Goal: Task Accomplishment & Management: Complete application form

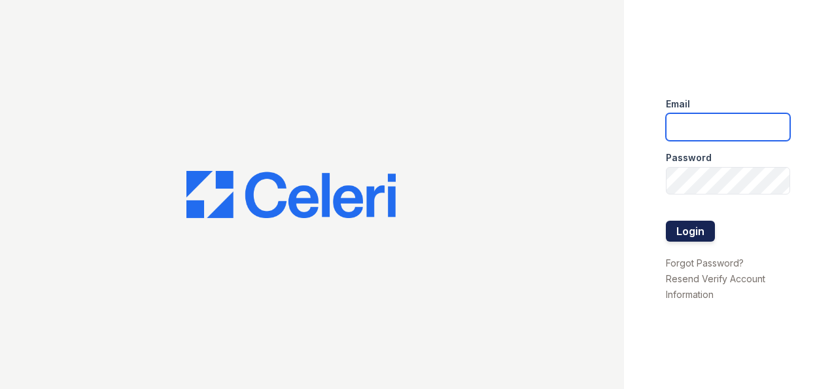
type input "[DOMAIN_NAME][EMAIL_ADDRESS][DOMAIN_NAME]"
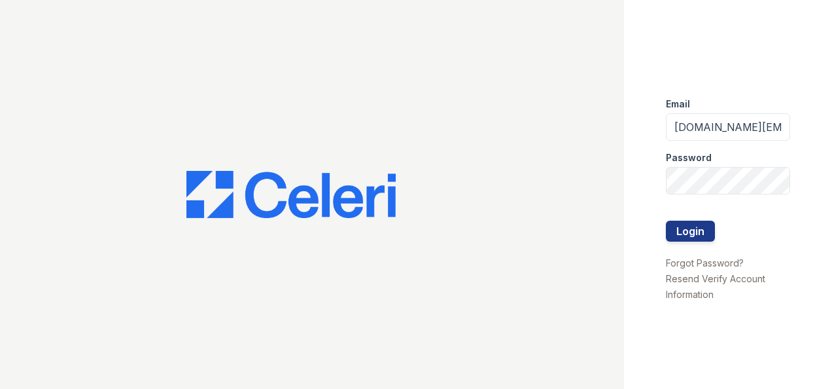
drag, startPoint x: 681, startPoint y: 230, endPoint x: 609, endPoint y: 152, distance: 106.5
click at [681, 230] on button "Login" at bounding box center [690, 231] width 49 height 21
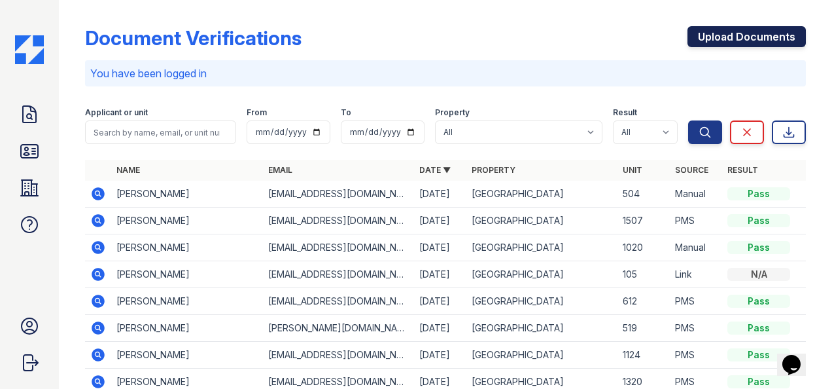
click at [736, 32] on link "Upload Documents" at bounding box center [747, 36] width 118 height 21
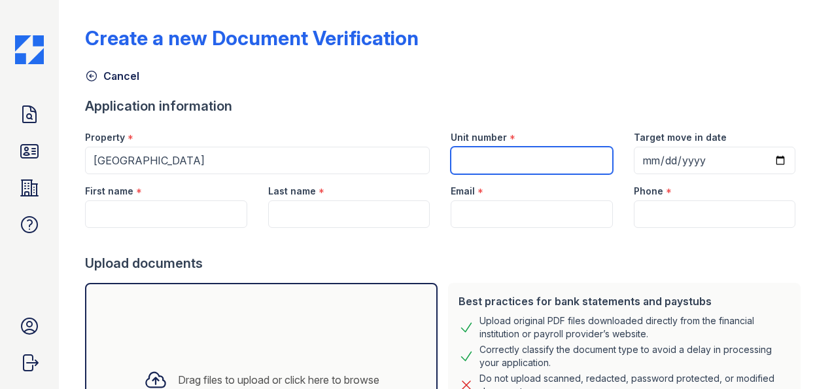
drag, startPoint x: 467, startPoint y: 156, endPoint x: 453, endPoint y: 136, distance: 24.9
click at [467, 156] on input "Unit number" at bounding box center [532, 160] width 162 height 27
type input "810"
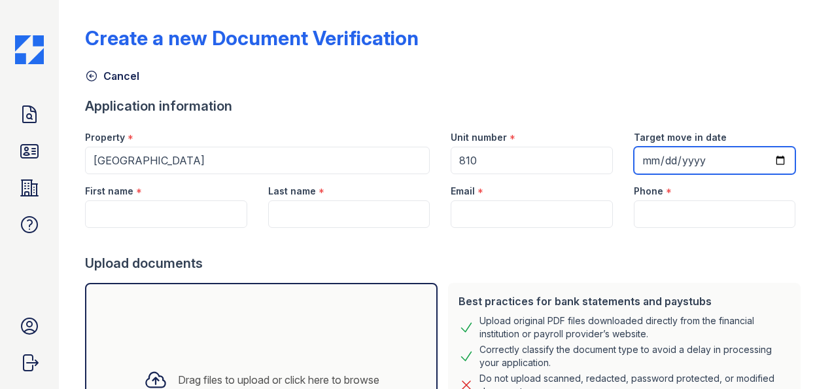
drag, startPoint x: 759, startPoint y: 159, endPoint x: 773, endPoint y: 152, distance: 16.1
click at [761, 160] on input "Target move in date" at bounding box center [715, 160] width 162 height 27
type input "[DATE]"
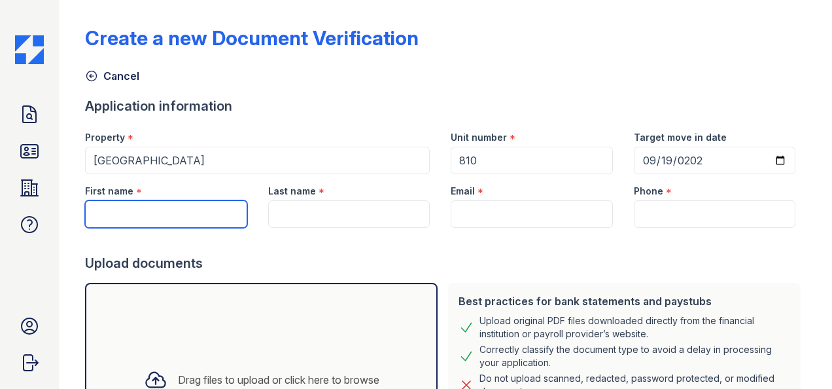
click at [186, 203] on input "First name" at bounding box center [166, 213] width 162 height 27
type input "Edieer"
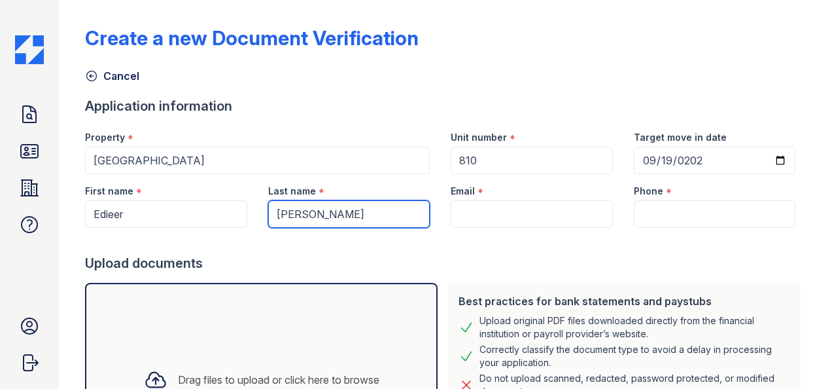
type input "[PERSON_NAME]"
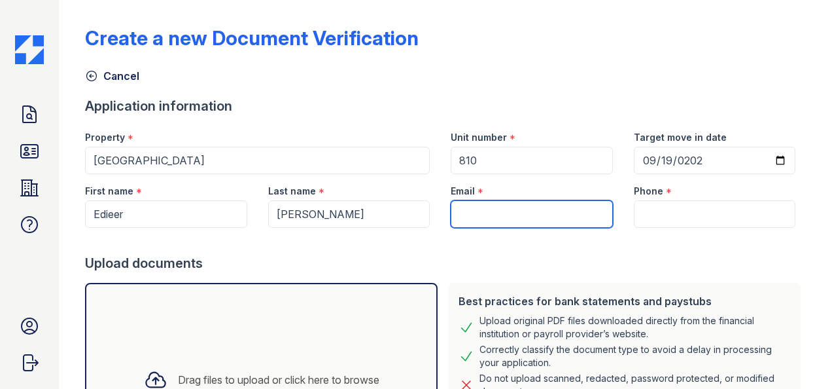
paste input "[EMAIL_ADDRESS][DOMAIN_NAME]"
type input "[EMAIL_ADDRESS][DOMAIN_NAME]"
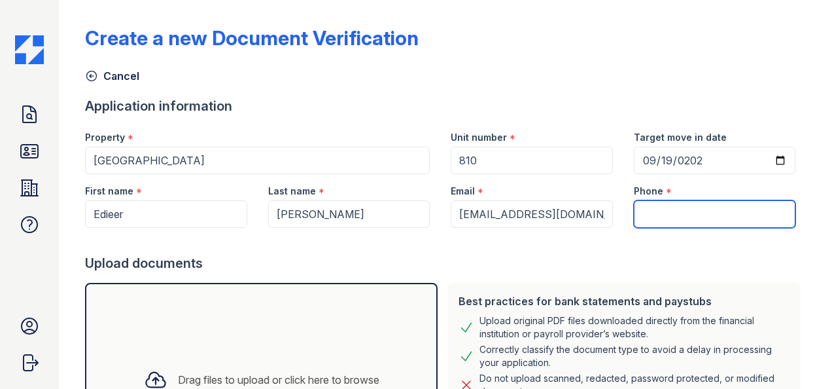
paste input "945) 275-1234"
type input "945) 275-1234"
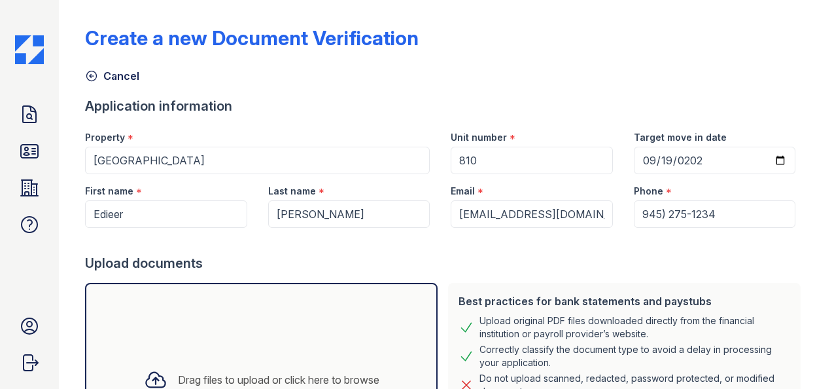
click at [712, 60] on div "Create a new Document Verification Cancel Application information Property * [G…" at bounding box center [445, 260] width 721 height 510
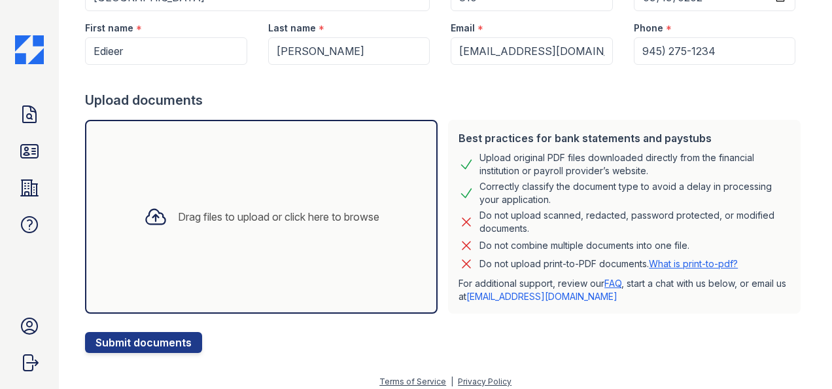
scroll to position [170, 0]
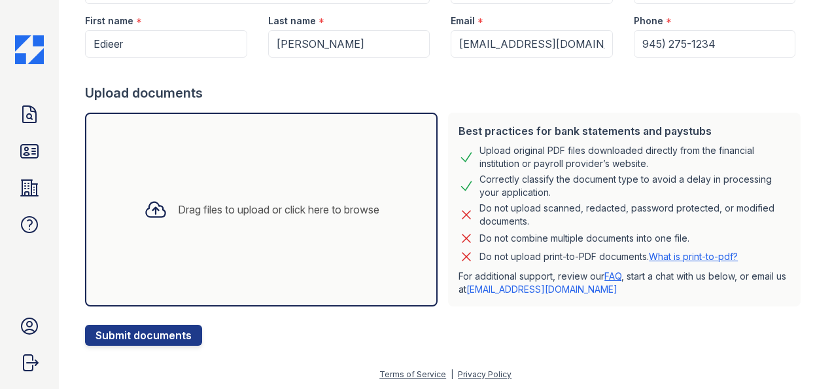
click at [314, 209] on div "Drag files to upload or click here to browse" at bounding box center [279, 210] width 202 height 16
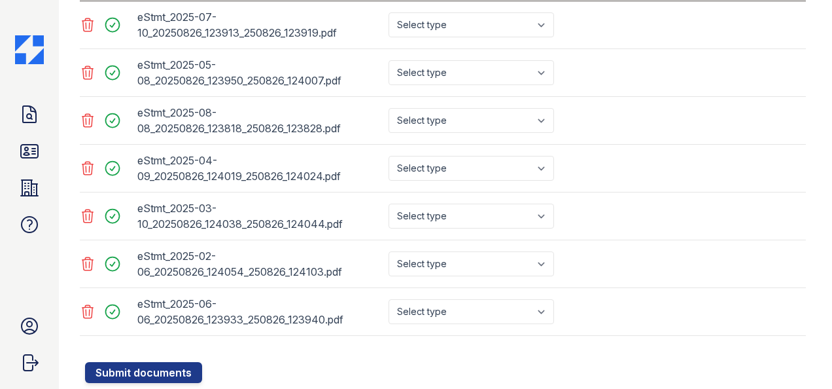
scroll to position [525, 0]
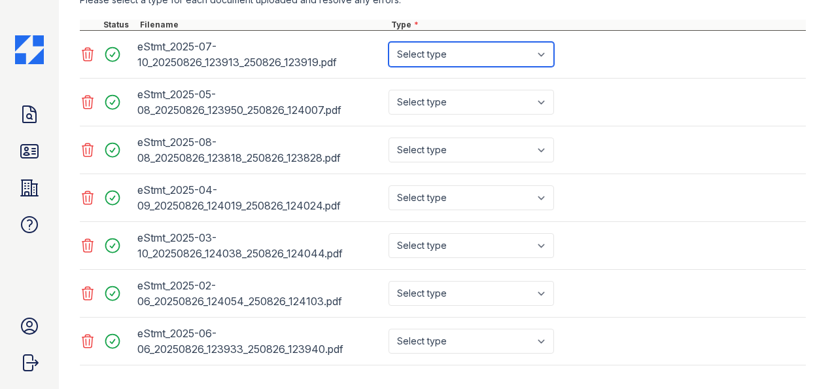
click at [452, 48] on select "Select type Paystub Bank Statement Offer Letter Tax Documents Benefit Award Let…" at bounding box center [472, 54] width 166 height 25
select select "bank_statement"
click at [389, 42] on select "Select type Paystub Bank Statement Offer Letter Tax Documents Benefit Award Let…" at bounding box center [472, 54] width 166 height 25
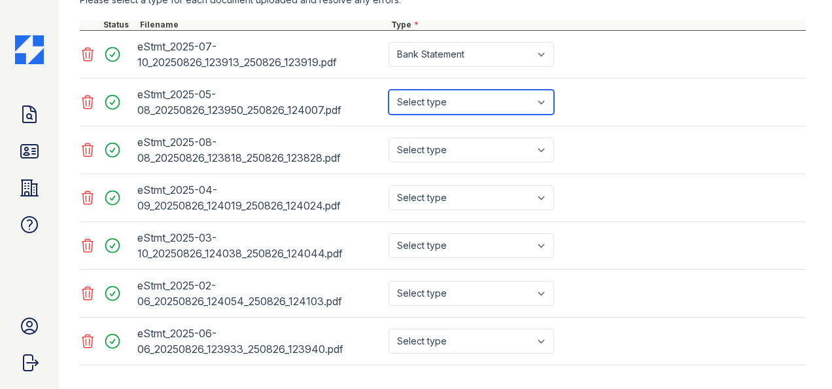
drag, startPoint x: 454, startPoint y: 94, endPoint x: 466, endPoint y: 114, distance: 23.5
click at [455, 94] on select "Select type Paystub Bank Statement Offer Letter Tax Documents Benefit Award Let…" at bounding box center [472, 102] width 166 height 25
select select "bank_statement"
click at [389, 90] on select "Select type Paystub Bank Statement Offer Letter Tax Documents Benefit Award Let…" at bounding box center [472, 102] width 166 height 25
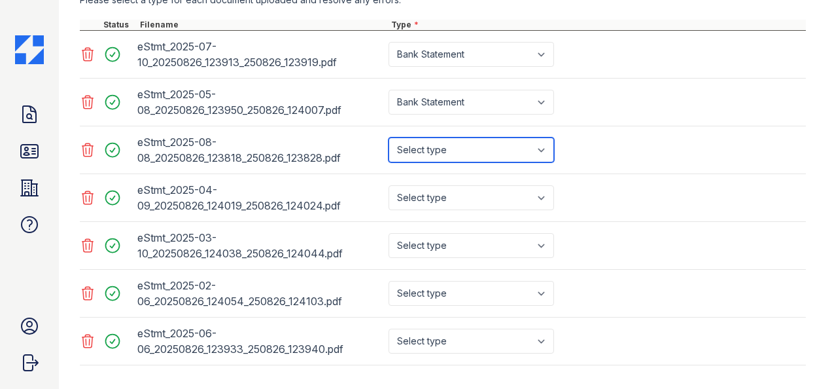
click at [466, 154] on select "Select type Paystub Bank Statement Offer Letter Tax Documents Benefit Award Let…" at bounding box center [472, 149] width 166 height 25
select select "bank_statement"
click at [389, 137] on select "Select type Paystub Bank Statement Offer Letter Tax Documents Benefit Award Let…" at bounding box center [472, 149] width 166 height 25
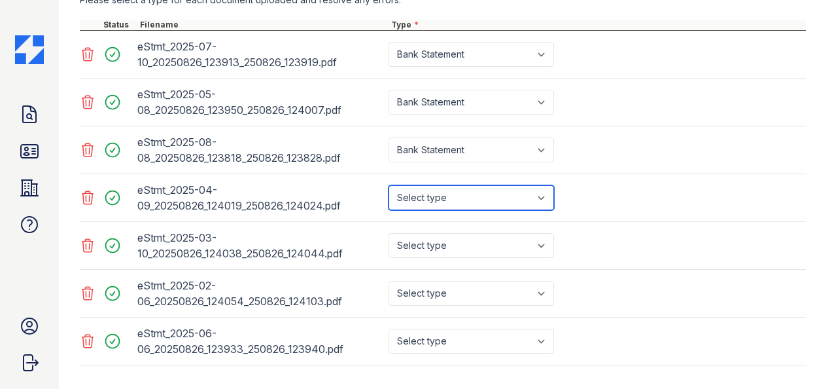
click at [472, 205] on select "Select type Paystub Bank Statement Offer Letter Tax Documents Benefit Award Let…" at bounding box center [472, 197] width 166 height 25
select select "bank_statement"
click at [389, 185] on select "Select type Paystub Bank Statement Offer Letter Tax Documents Benefit Award Let…" at bounding box center [472, 197] width 166 height 25
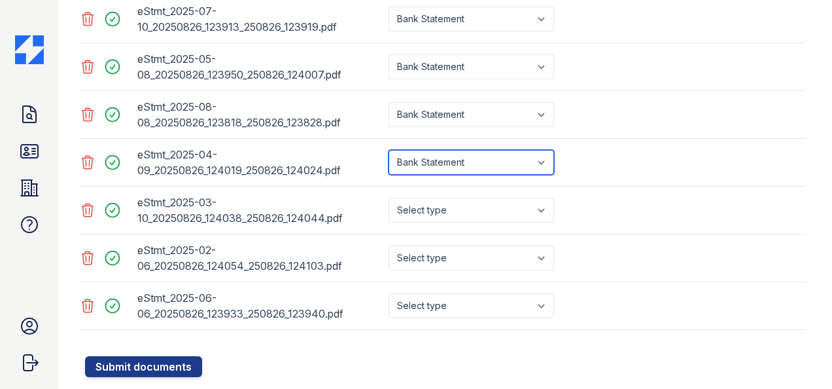
scroll to position [590, 0]
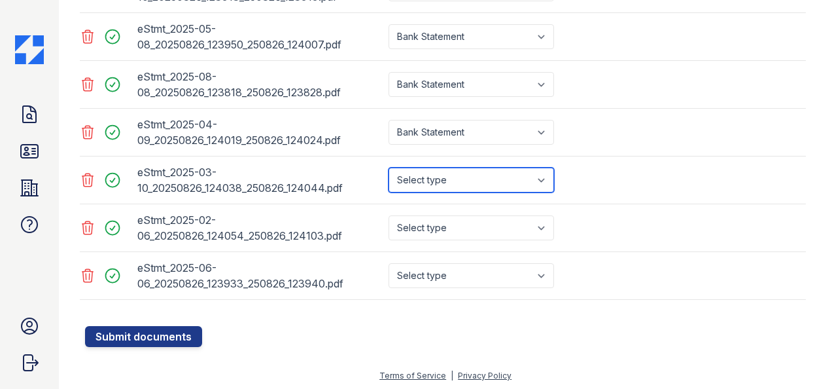
click at [451, 171] on select "Select type Paystub Bank Statement Offer Letter Tax Documents Benefit Award Let…" at bounding box center [472, 180] width 166 height 25
select select "bank_statement"
click at [389, 168] on select "Select type Paystub Bank Statement Offer Letter Tax Documents Benefit Award Let…" at bounding box center [472, 180] width 166 height 25
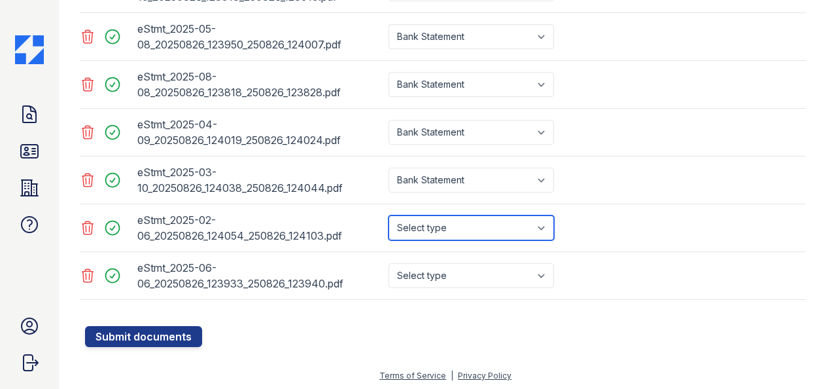
click at [470, 228] on select "Select type Paystub Bank Statement Offer Letter Tax Documents Benefit Award Let…" at bounding box center [472, 227] width 166 height 25
select select "bank_statement"
click at [389, 215] on select "Select type Paystub Bank Statement Offer Letter Tax Documents Benefit Award Let…" at bounding box center [472, 227] width 166 height 25
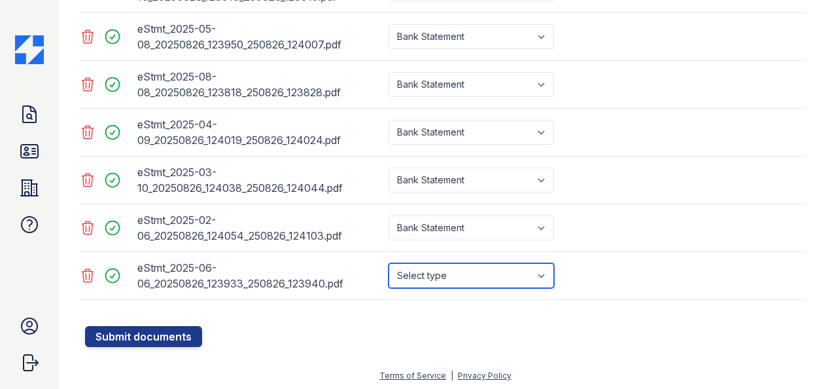
click at [467, 280] on select "Select type Paystub Bank Statement Offer Letter Tax Documents Benefit Award Let…" at bounding box center [472, 275] width 166 height 25
select select "bank_statement"
click at [389, 263] on select "Select type Paystub Bank Statement Offer Letter Tax Documents Benefit Award Let…" at bounding box center [472, 275] width 166 height 25
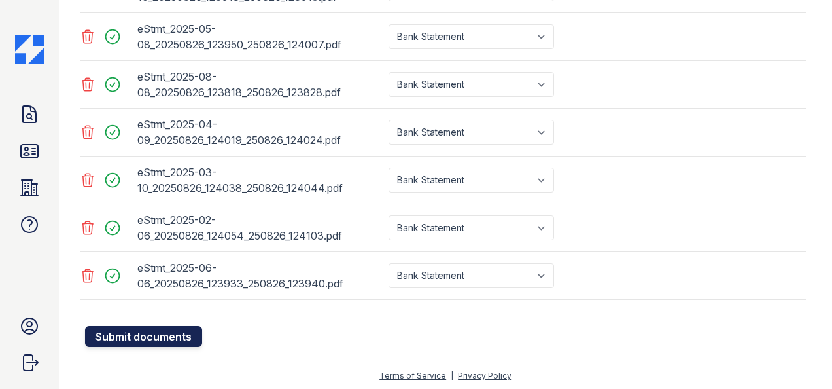
click at [170, 338] on button "Submit documents" at bounding box center [143, 336] width 117 height 21
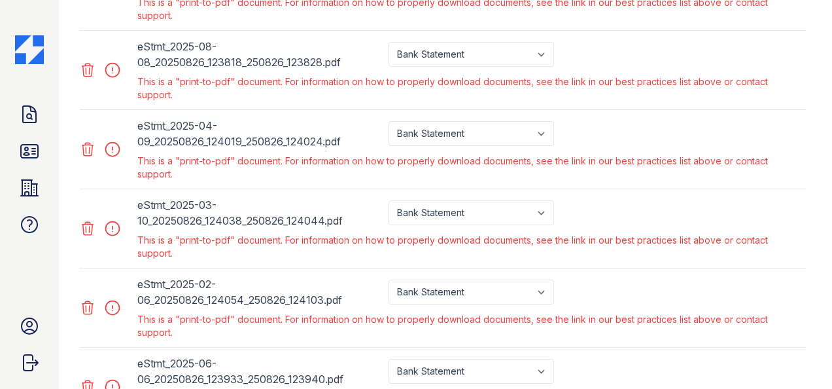
scroll to position [847, 0]
